Goal: Transaction & Acquisition: Download file/media

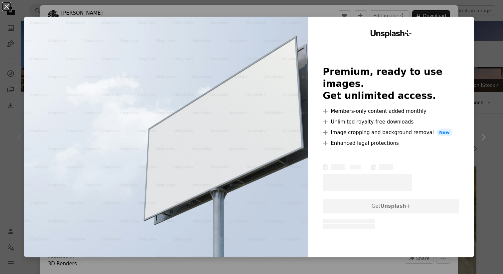
scroll to position [27, 0]
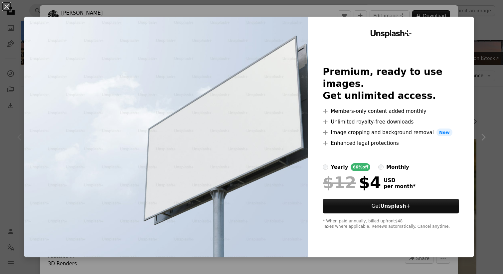
click at [486, 47] on div "An X shape Unsplash+ Premium, ready to use images. Get unlimited access. A plus…" at bounding box center [251, 137] width 503 height 274
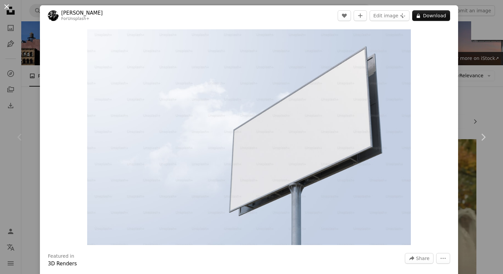
click at [10, 10] on button "An X shape" at bounding box center [7, 7] width 8 height 8
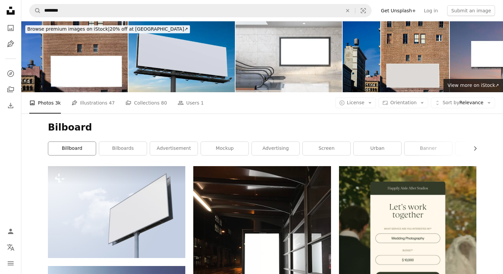
click at [83, 147] on link "billboard" at bounding box center [72, 148] width 48 height 13
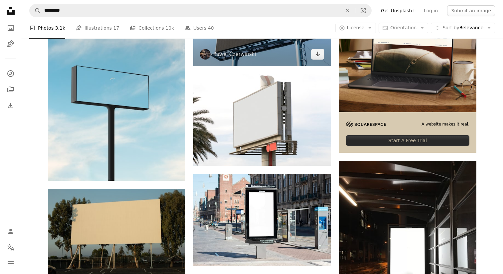
scroll to position [195, 0]
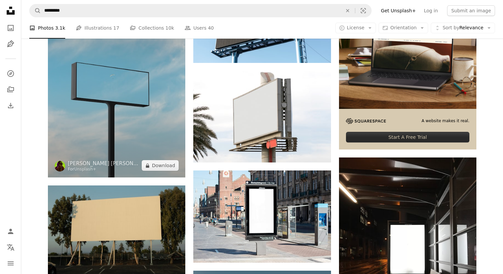
click at [166, 92] on img at bounding box center [116, 74] width 137 height 206
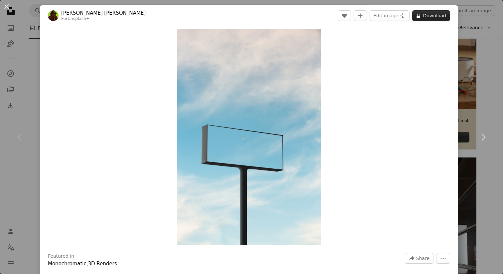
click at [420, 16] on icon at bounding box center [418, 16] width 3 height 4
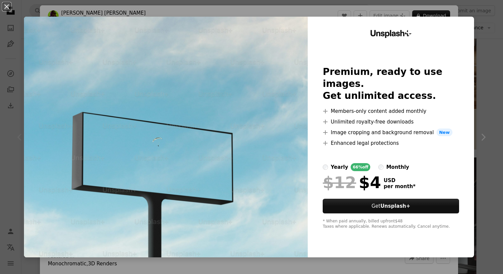
click at [494, 31] on div "An X shape Unsplash+ Premium, ready to use images. Get unlimited access. A plus…" at bounding box center [251, 137] width 503 height 274
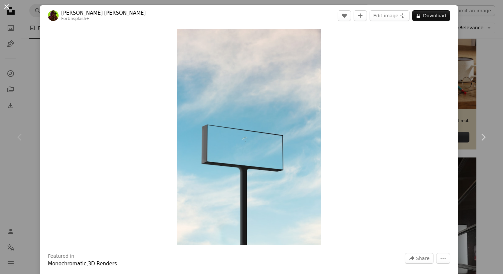
click at [11, 9] on button "An X shape" at bounding box center [7, 7] width 8 height 8
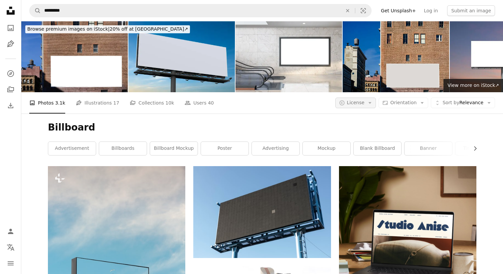
click at [364, 103] on span "License" at bounding box center [356, 102] width 18 height 5
click at [356, 155] on span "Free" at bounding box center [373, 156] width 41 height 7
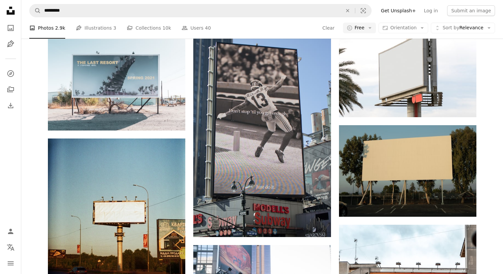
scroll to position [325, 0]
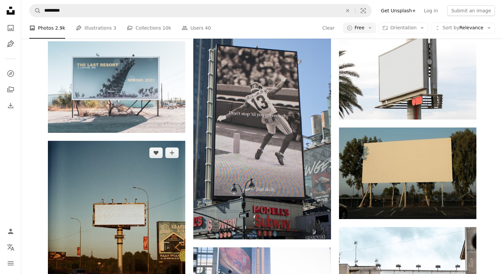
click at [133, 215] on img at bounding box center [116, 235] width 137 height 188
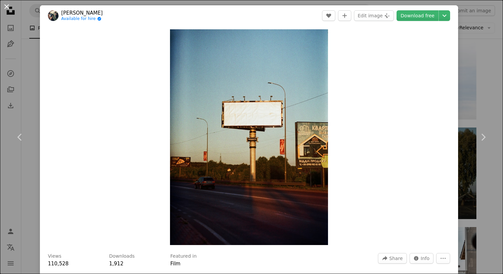
click at [7, 7] on button "An X shape" at bounding box center [7, 7] width 8 height 8
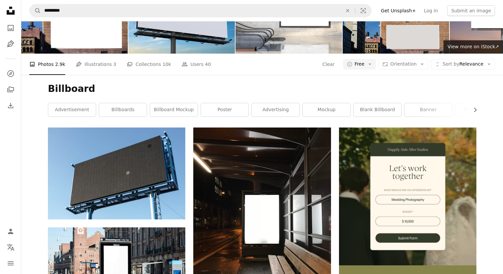
scroll to position [11, 0]
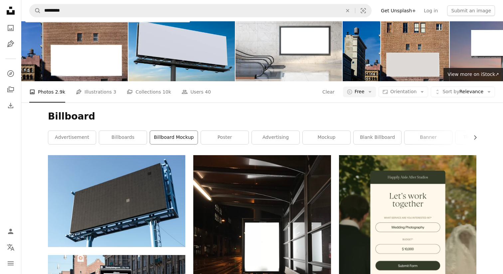
click at [180, 138] on link "billboard mockup" at bounding box center [174, 137] width 48 height 13
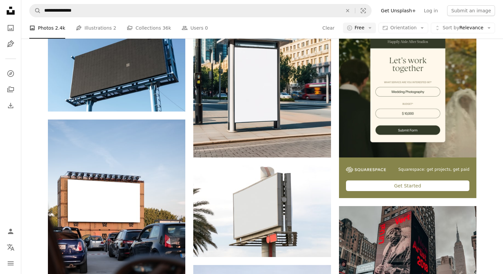
scroll to position [137, 0]
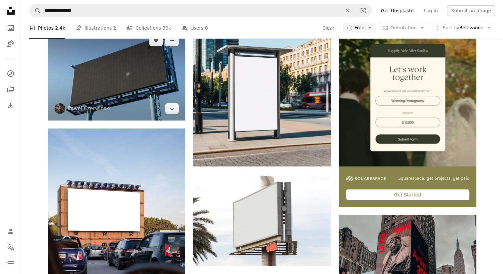
click at [156, 79] on img at bounding box center [116, 75] width 137 height 92
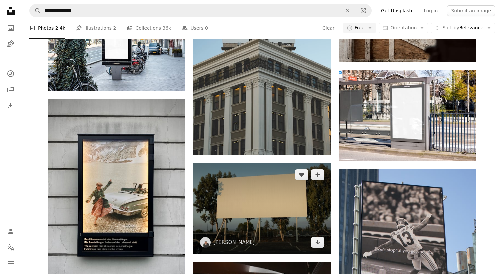
scroll to position [649, 0]
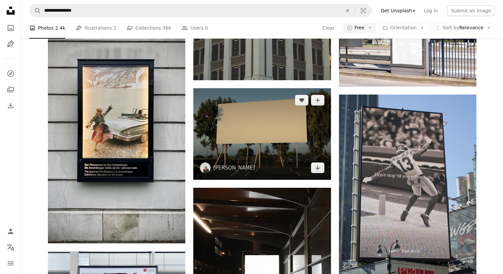
click at [271, 139] on img at bounding box center [261, 134] width 137 height 92
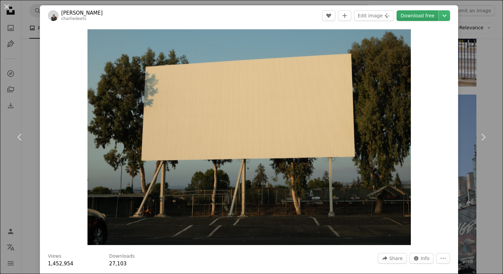
click at [419, 16] on link "Download free" at bounding box center [418, 15] width 42 height 11
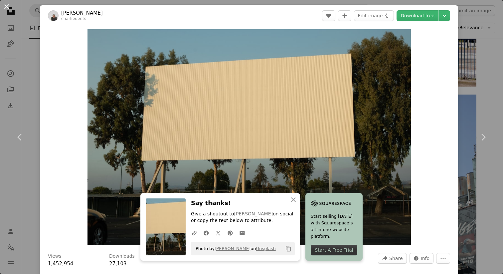
click at [10, 8] on button "An X shape" at bounding box center [7, 7] width 8 height 8
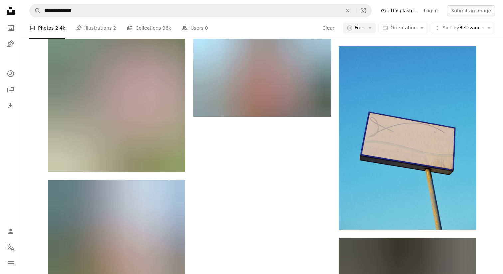
scroll to position [1964, 0]
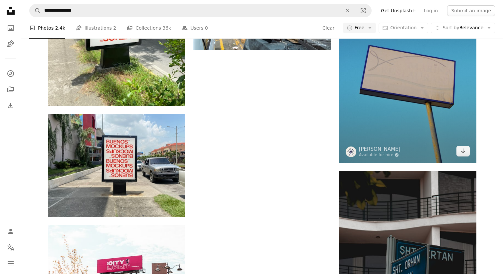
click at [394, 99] on img at bounding box center [407, 71] width 137 height 183
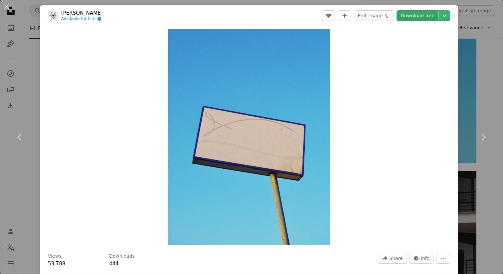
click at [415, 14] on link "Download free" at bounding box center [418, 15] width 42 height 11
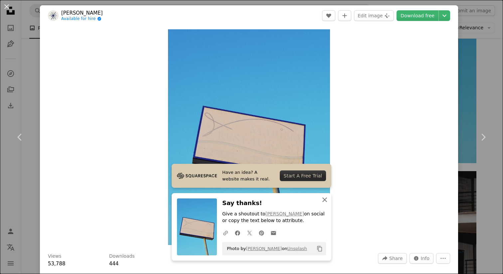
click at [325, 199] on icon "An X shape" at bounding box center [325, 200] width 8 height 8
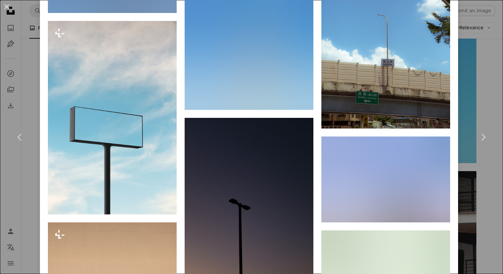
scroll to position [1647, 0]
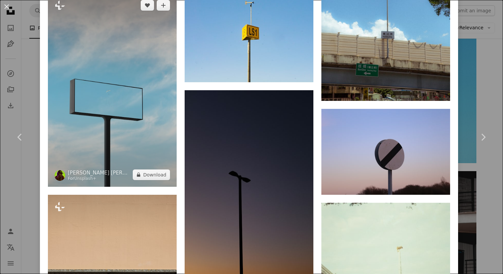
click at [127, 86] on img at bounding box center [112, 89] width 129 height 193
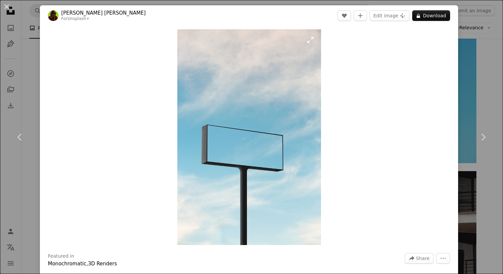
click at [311, 42] on img "Zoom in on this image" at bounding box center [249, 137] width 144 height 216
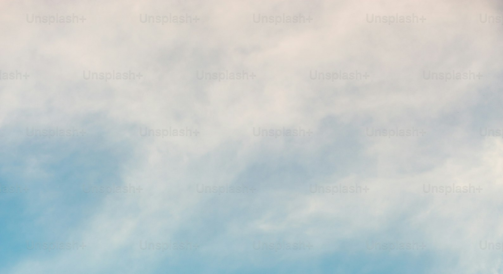
scroll to position [241, 0]
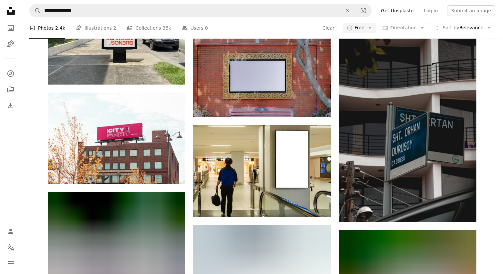
scroll to position [2064, 0]
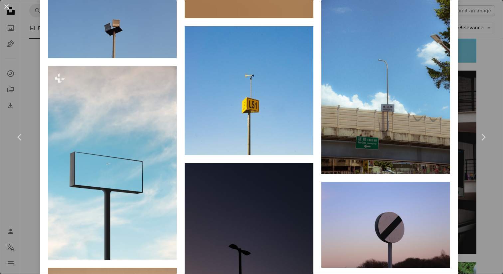
scroll to position [1575, 0]
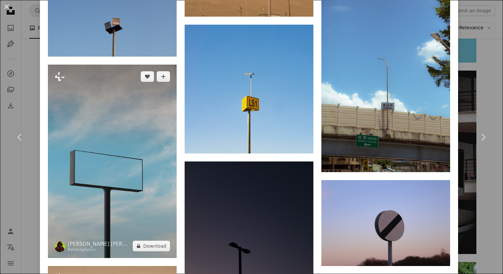
click at [131, 149] on img at bounding box center [112, 161] width 129 height 193
